Goal: Task Accomplishment & Management: Manage account settings

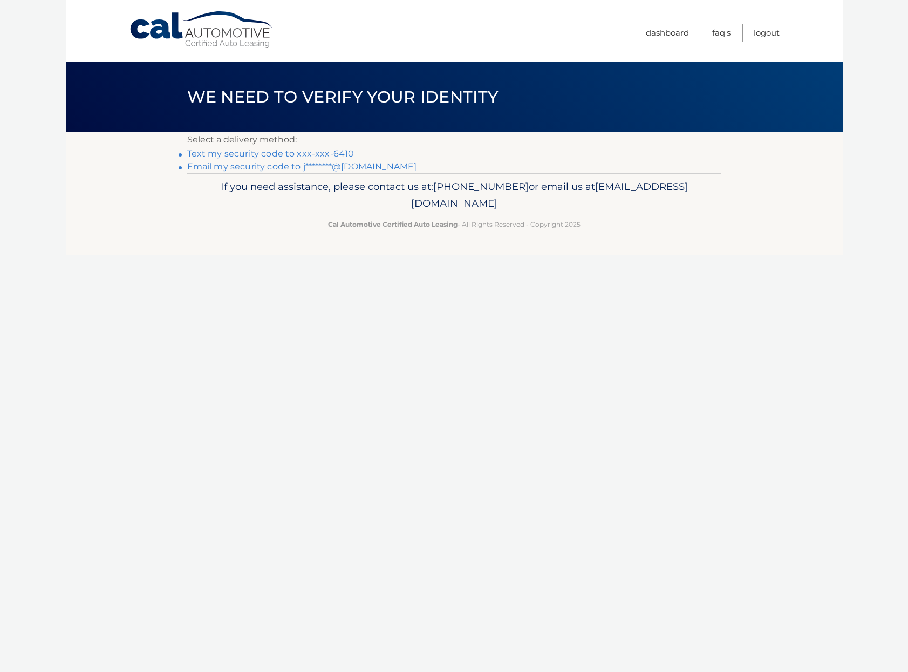
click at [325, 155] on link "Text my security code to xxx-xxx-6410" at bounding box center [270, 153] width 167 height 10
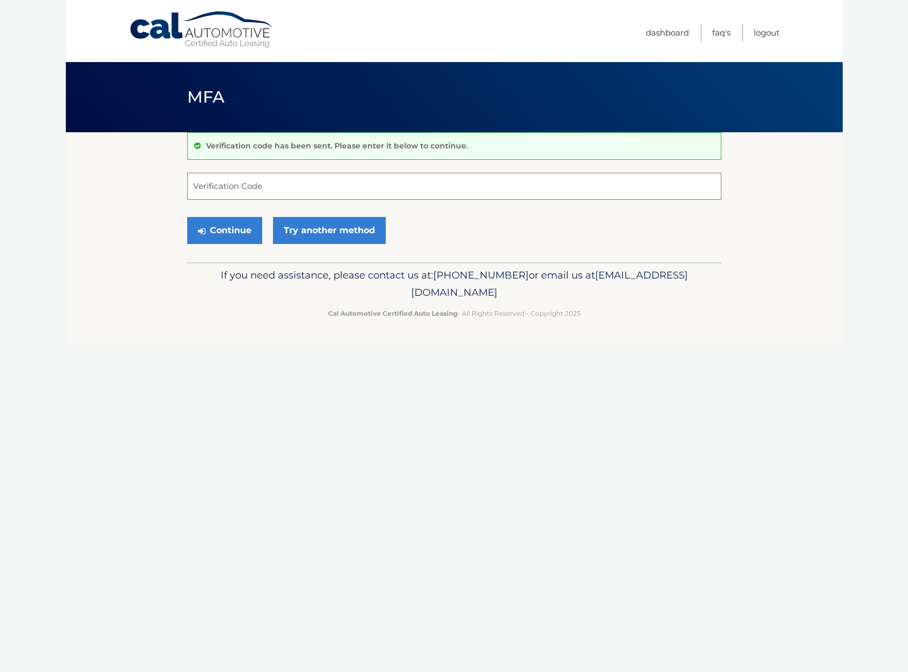
click at [292, 189] on input "Verification Code" at bounding box center [454, 186] width 534 height 27
type input "619304"
click at [241, 227] on button "Continue" at bounding box center [224, 230] width 75 height 27
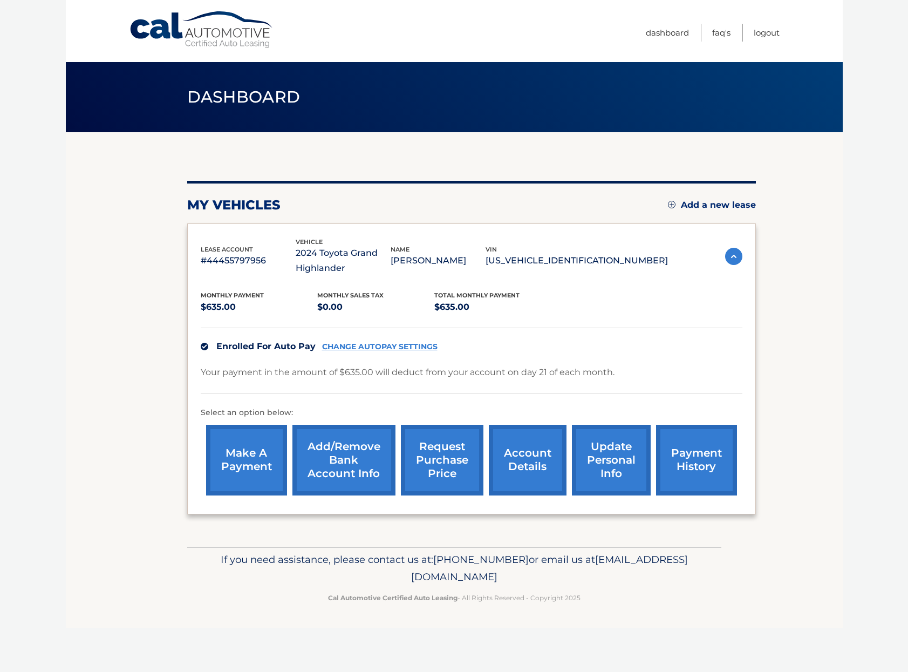
click at [828, 359] on section "my vehicles Add a new lease lease account #44455797956 vehicle 2024 Toyota Gran…" at bounding box center [454, 339] width 777 height 414
click at [770, 30] on link "Logout" at bounding box center [767, 33] width 26 height 18
